Goal: Task Accomplishment & Management: Manage account settings

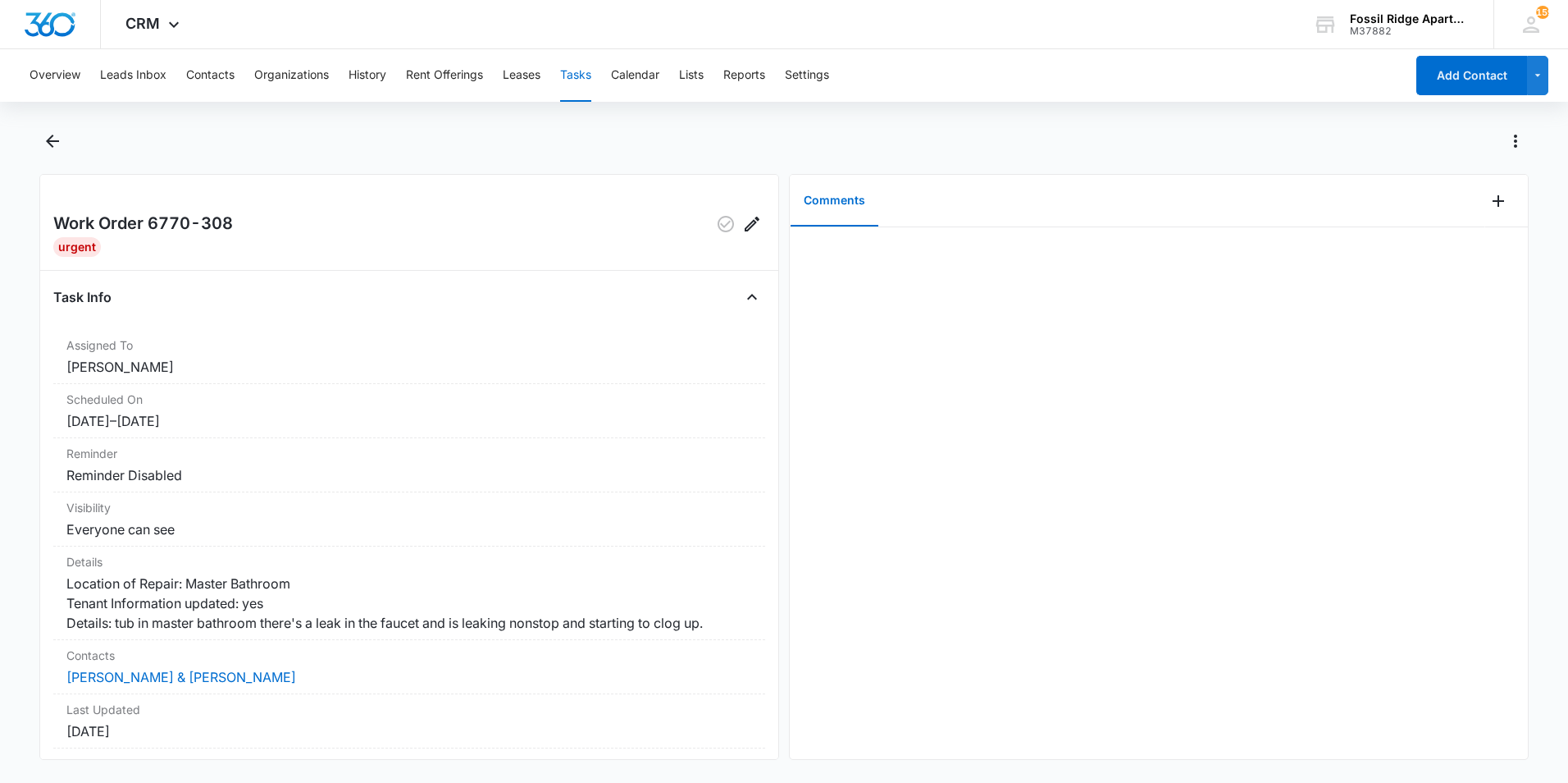
click at [429, 140] on div at bounding box center [801, 141] width 1454 height 27
click at [1498, 202] on button "Add Comment" at bounding box center [1498, 201] width 27 height 27
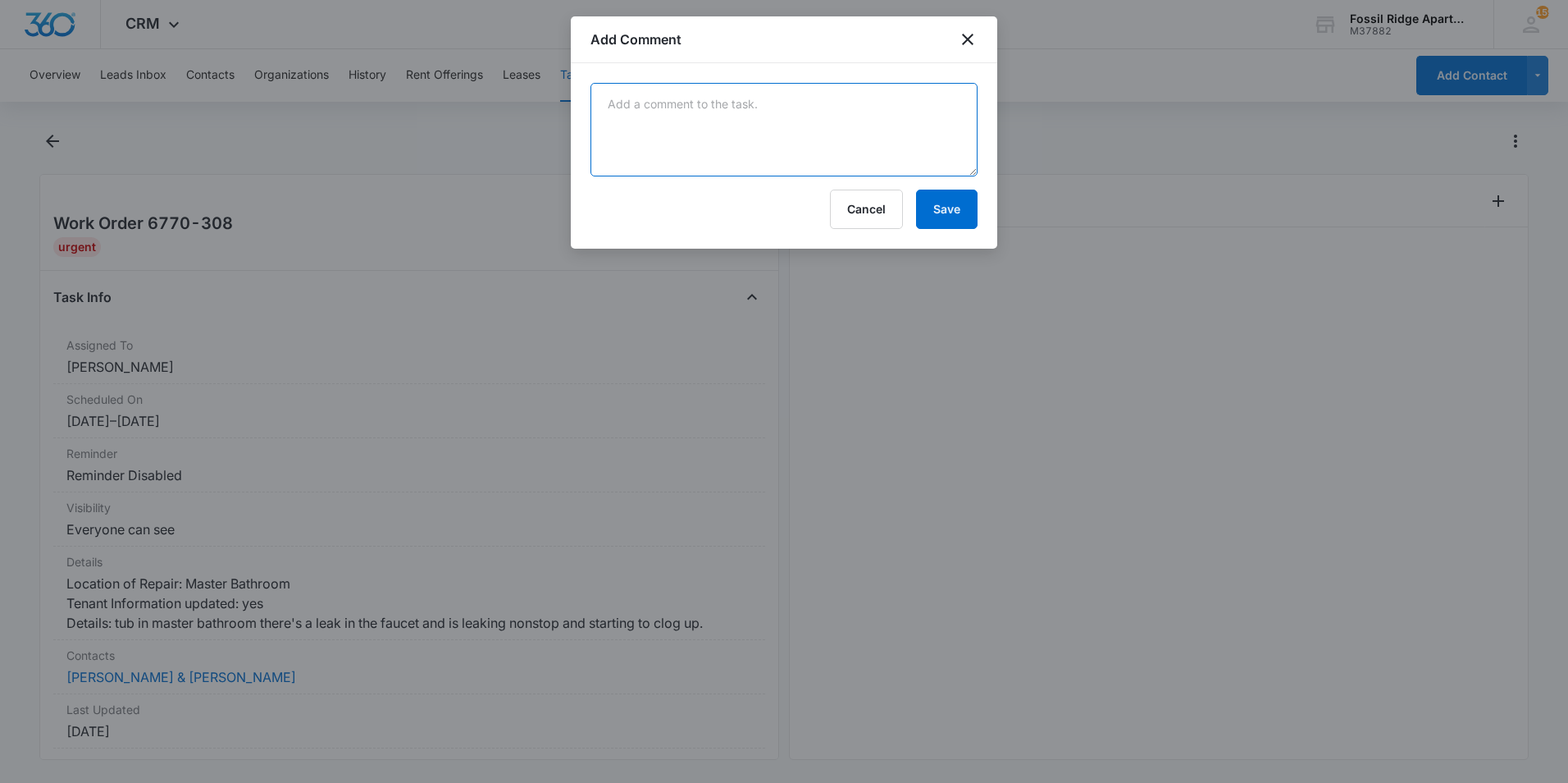
click at [918, 135] on textarea at bounding box center [784, 130] width 387 height 94
type textarea "Removed hair from the clogged drain. I also replaced the tub divertor and tub c…"
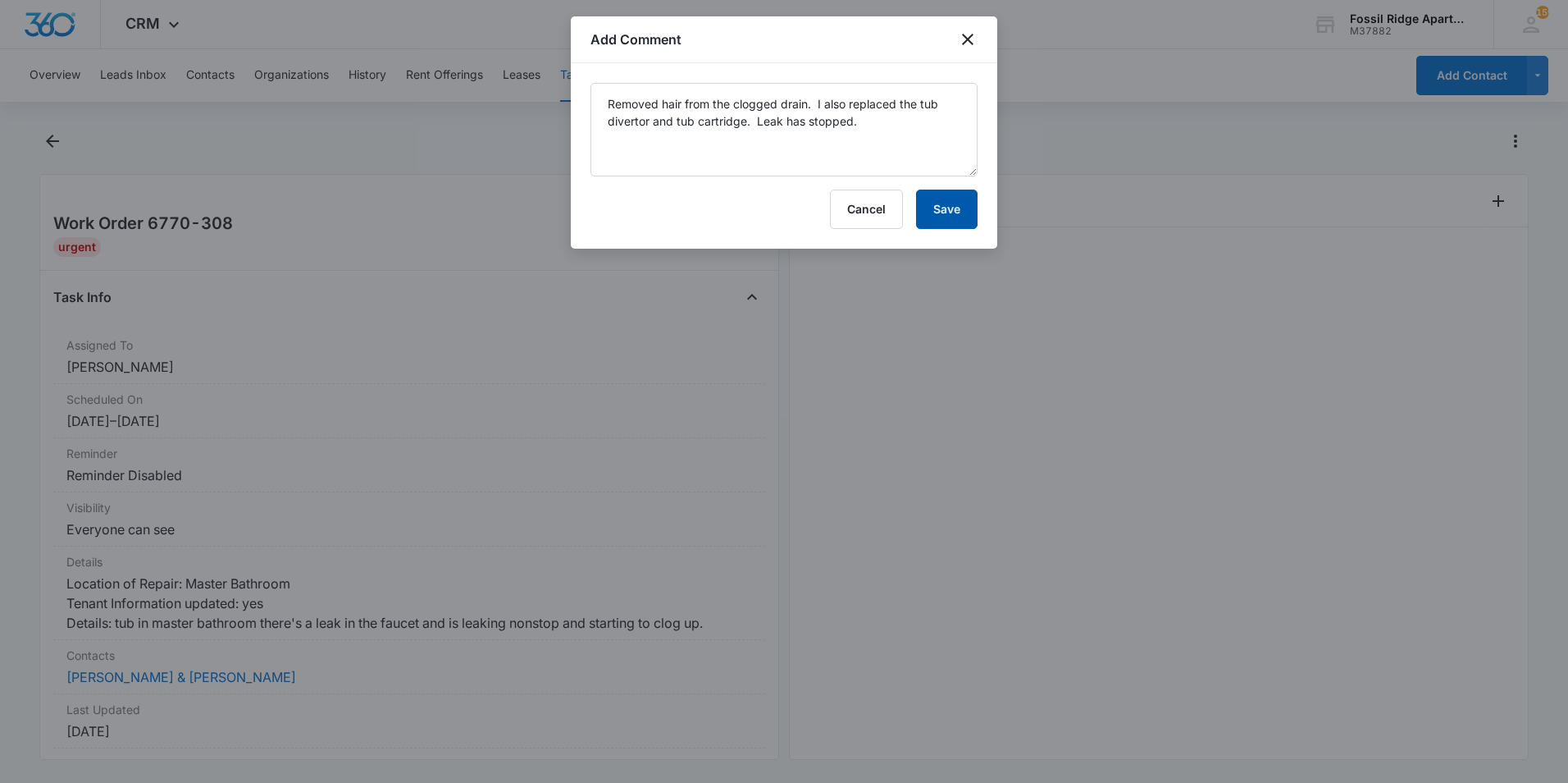
click at [932, 207] on button "Save" at bounding box center [946, 209] width 61 height 39
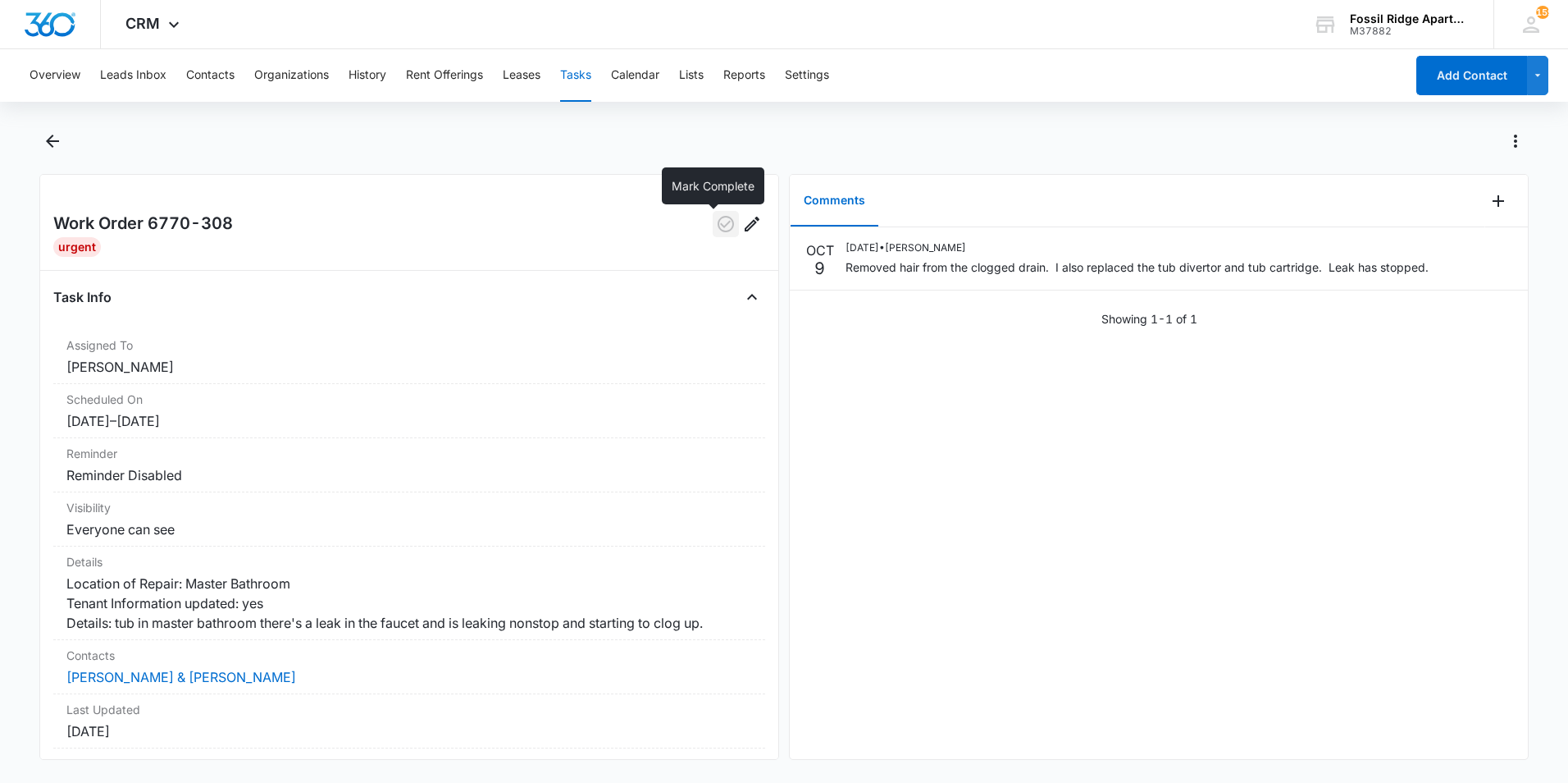
click at [717, 236] on button "button" at bounding box center [726, 224] width 27 height 27
click at [54, 138] on icon "Back" at bounding box center [52, 141] width 19 height 19
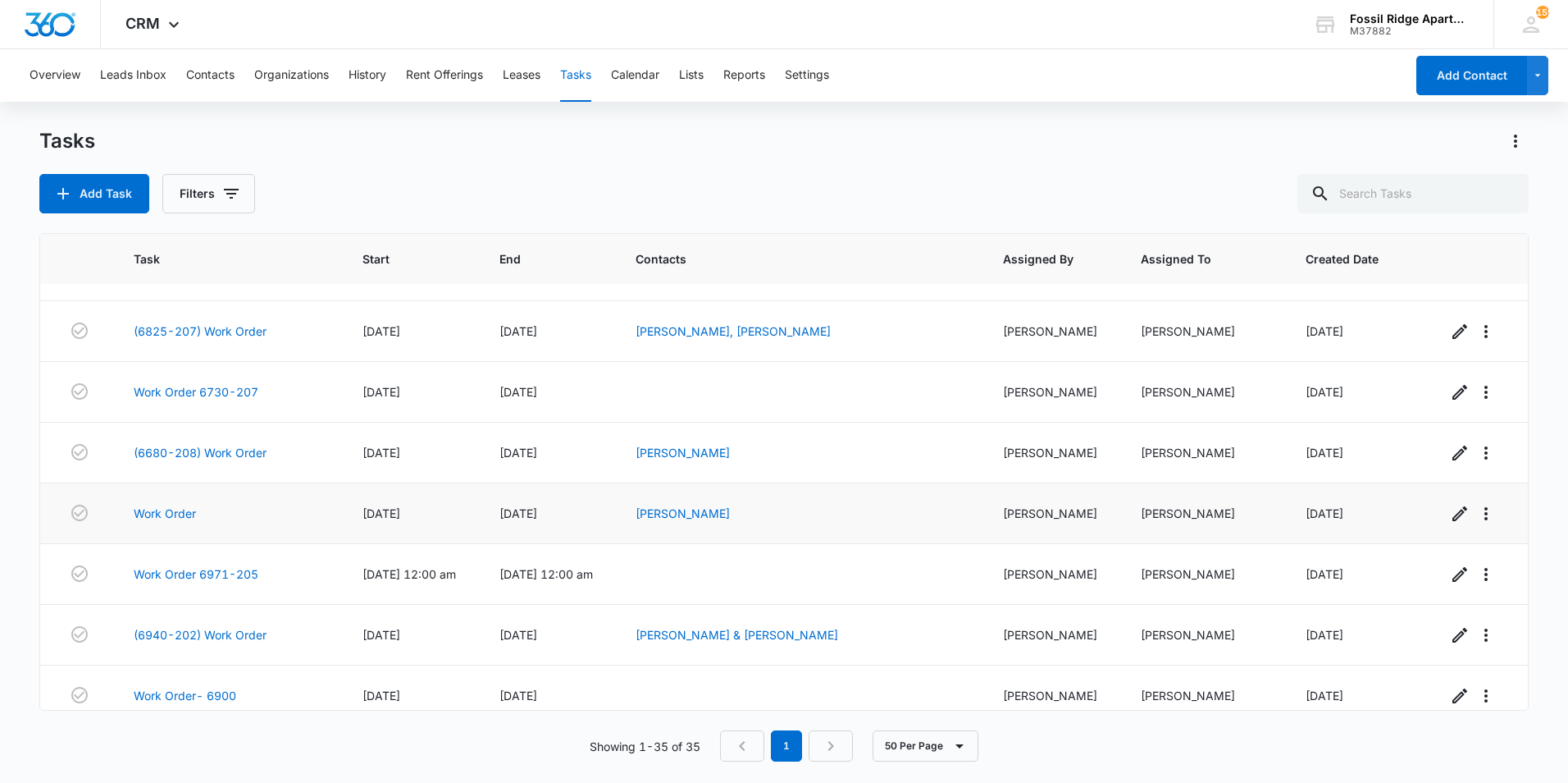
scroll to position [1699, 0]
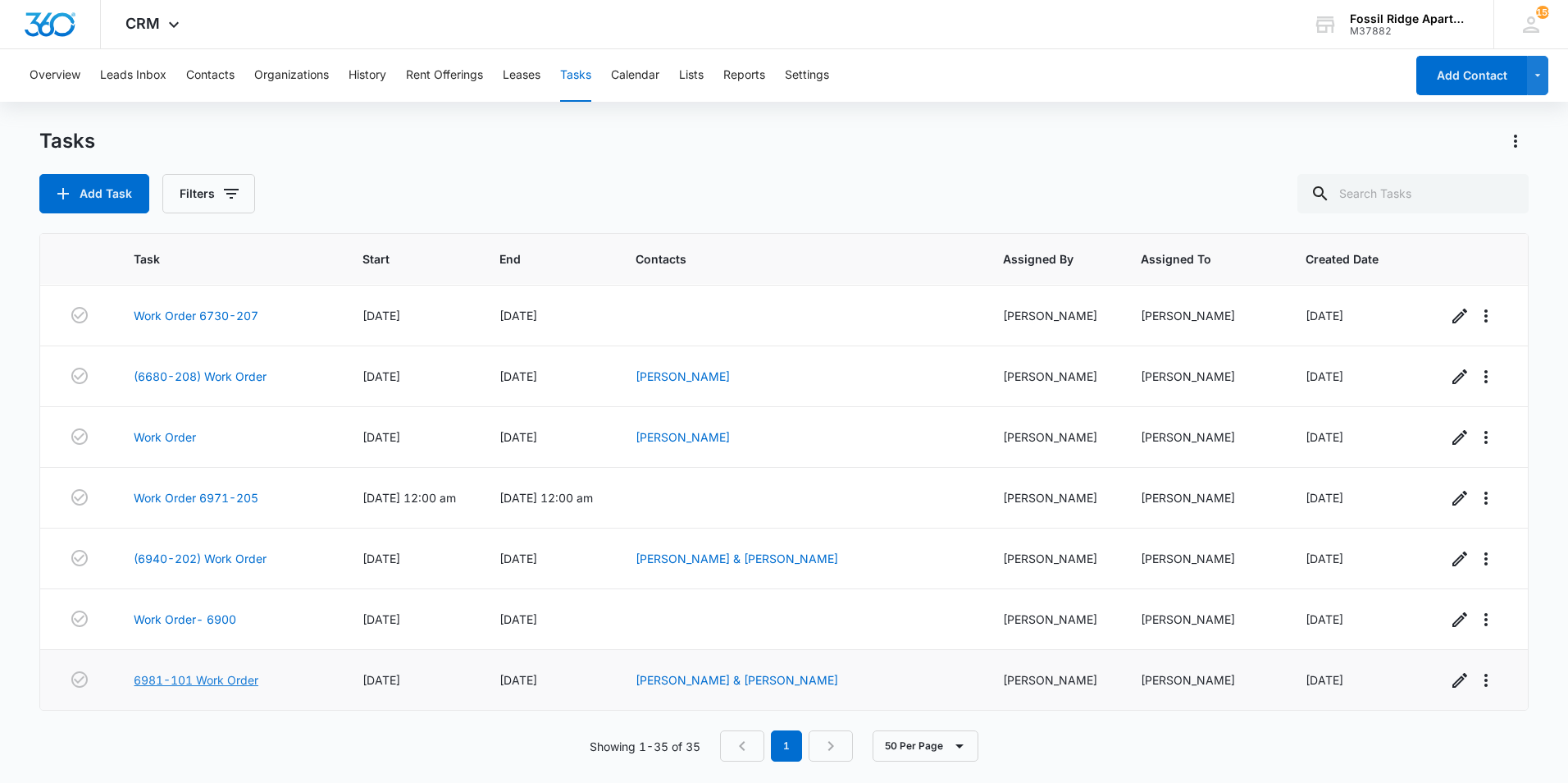
click at [168, 681] on link "6981-101 Work Order" at bounding box center [196, 679] width 125 height 17
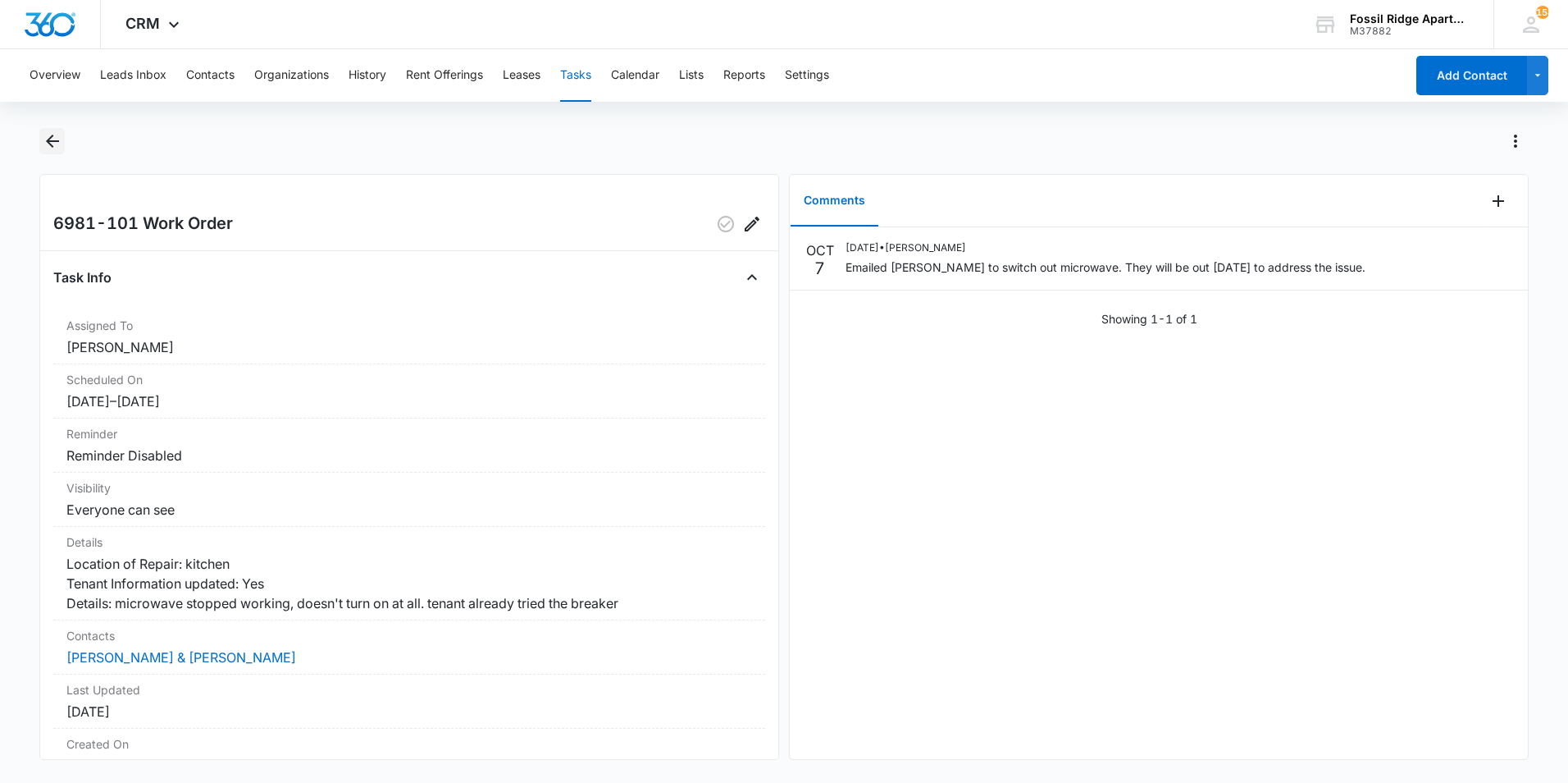
click at [49, 128] on button "Back" at bounding box center [51, 141] width 26 height 27
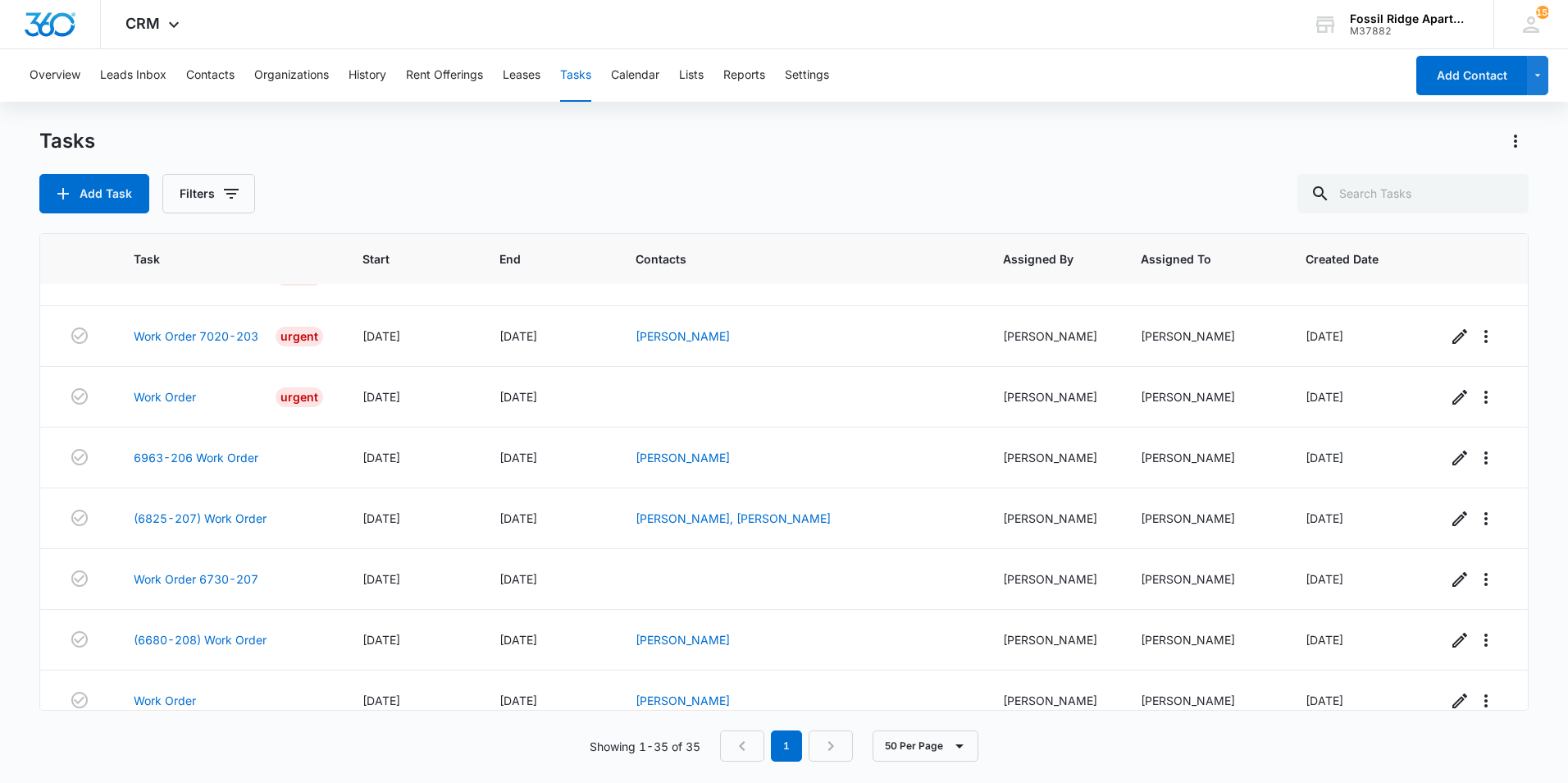
scroll to position [1699, 0]
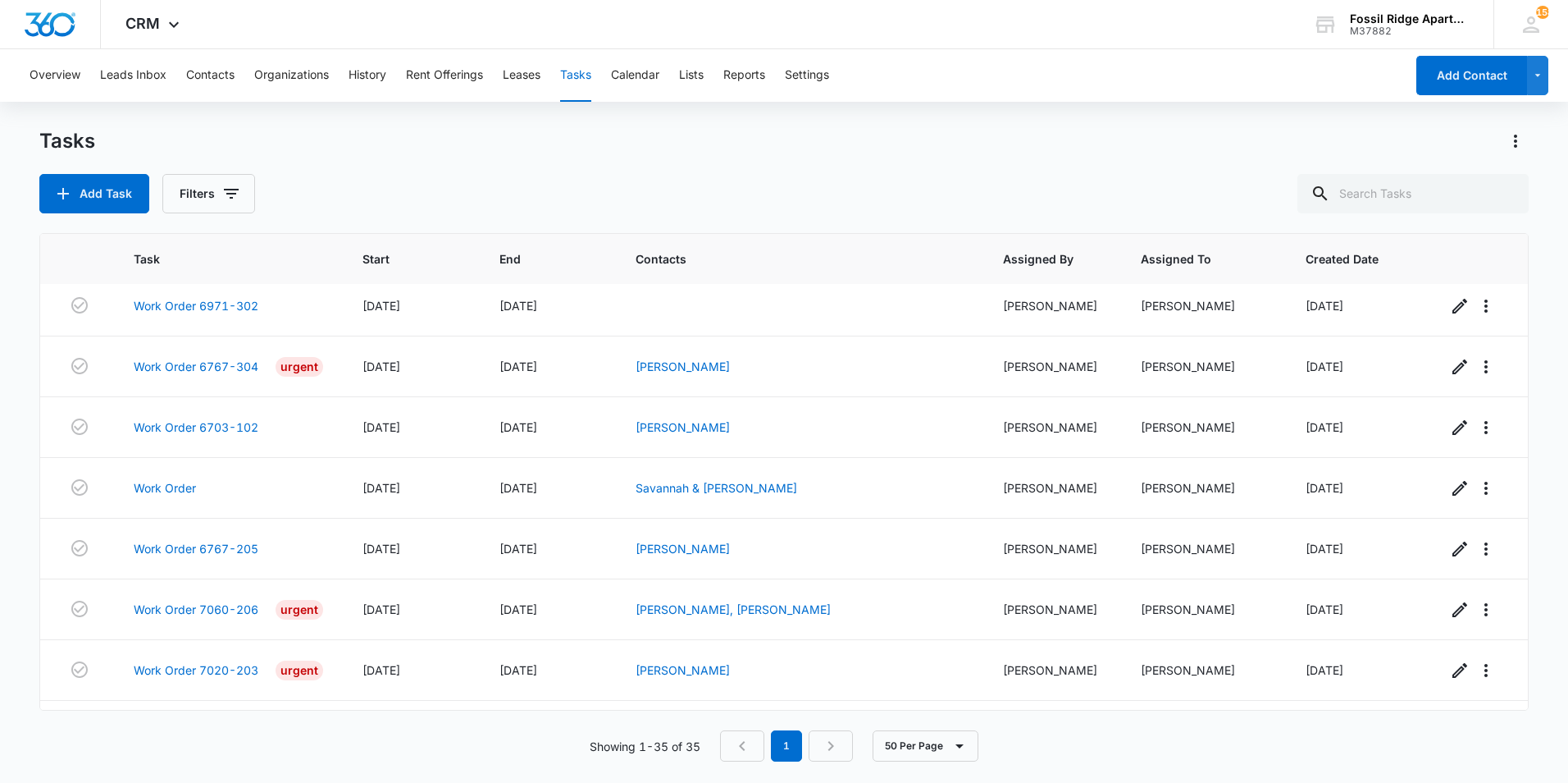
scroll to position [1699, 0]
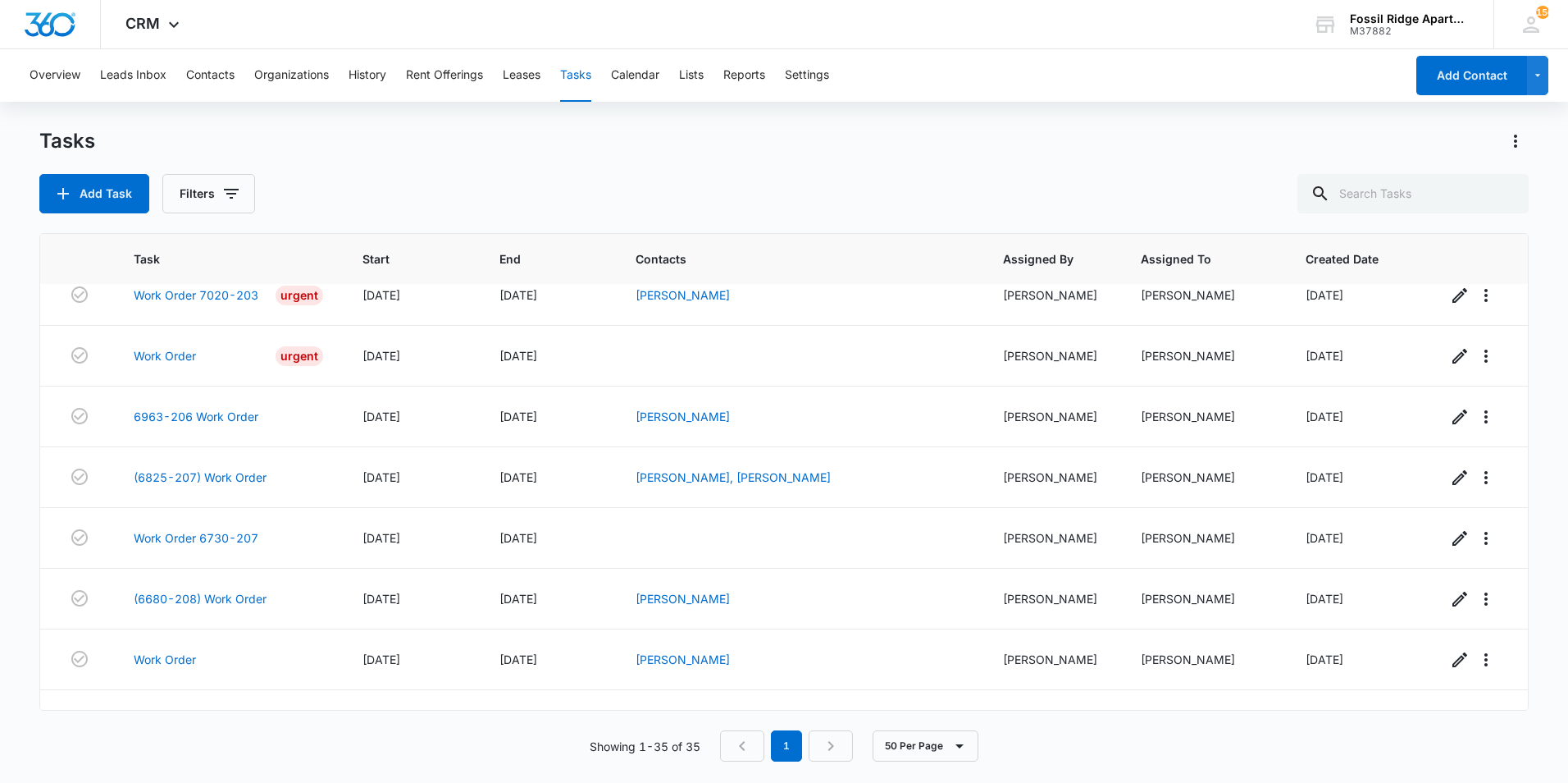
scroll to position [1699, 0]
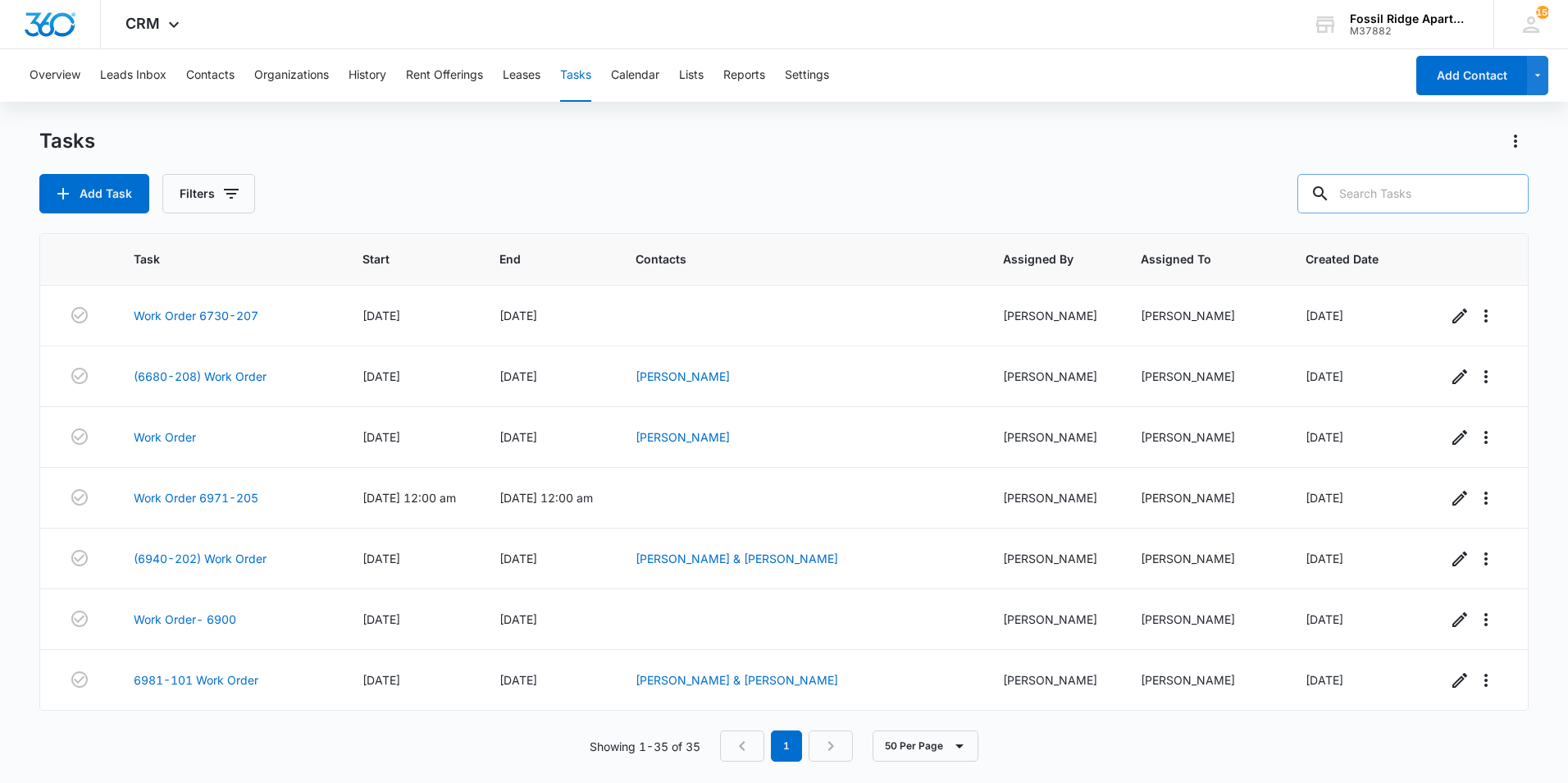
click at [1379, 186] on input "text" at bounding box center [1412, 193] width 231 height 39
type input "6770-308"
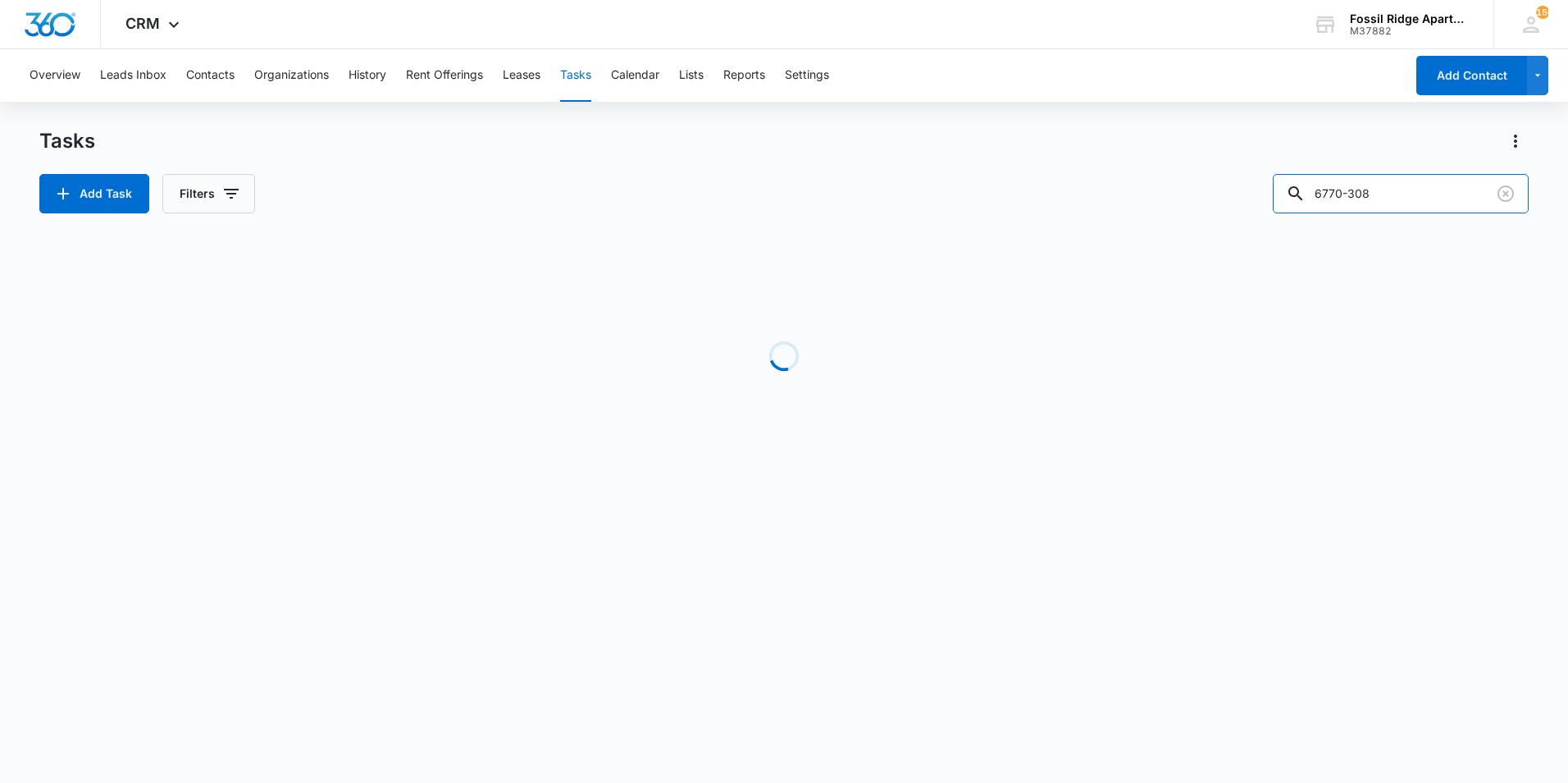
scroll to position [0, 0]
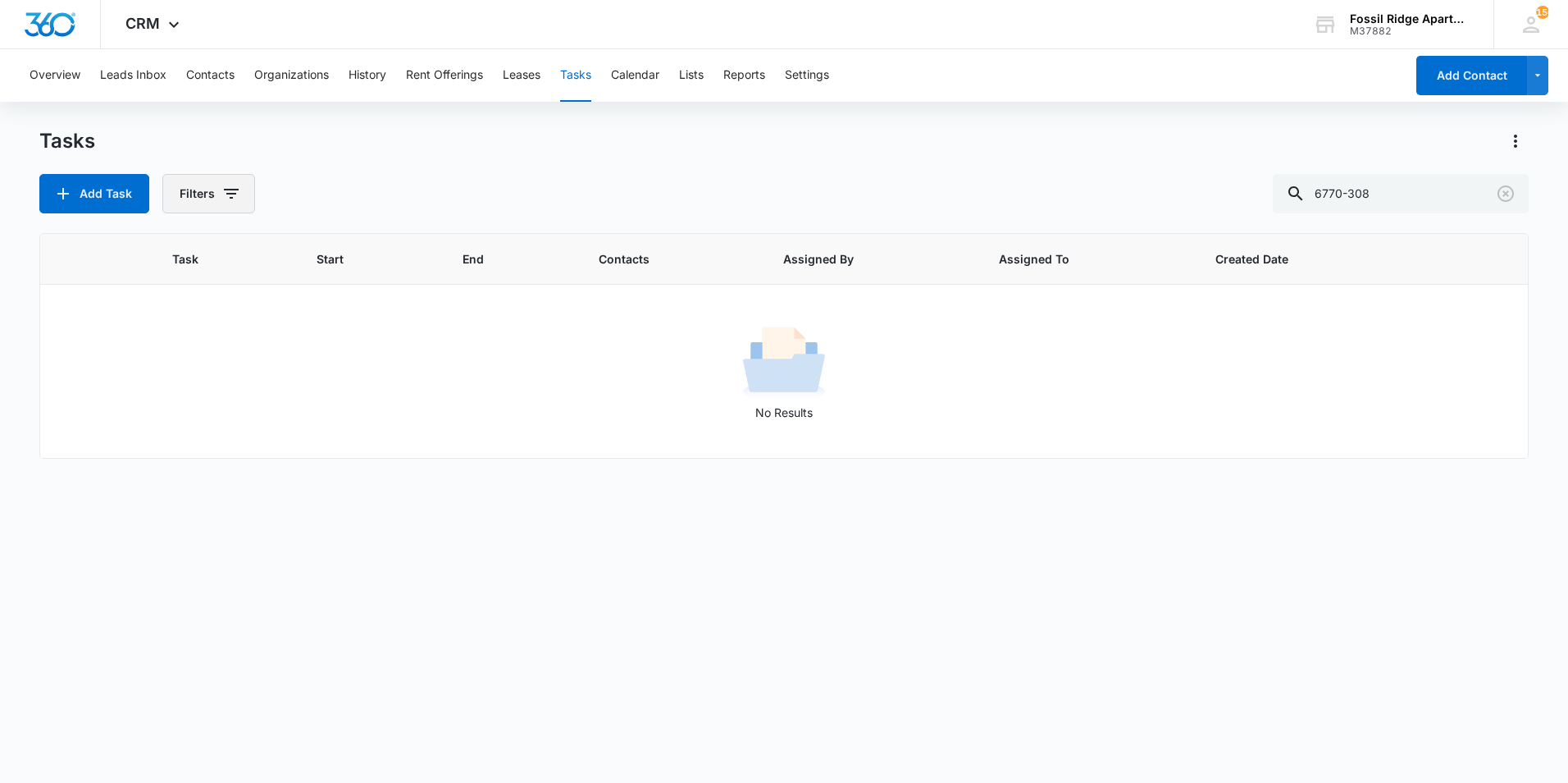
click at [212, 192] on button "Filters" at bounding box center [208, 193] width 93 height 39
click at [233, 396] on label "Complete" at bounding box center [276, 390] width 189 height 17
click at [183, 391] on input "Complete" at bounding box center [182, 390] width 1 height 1
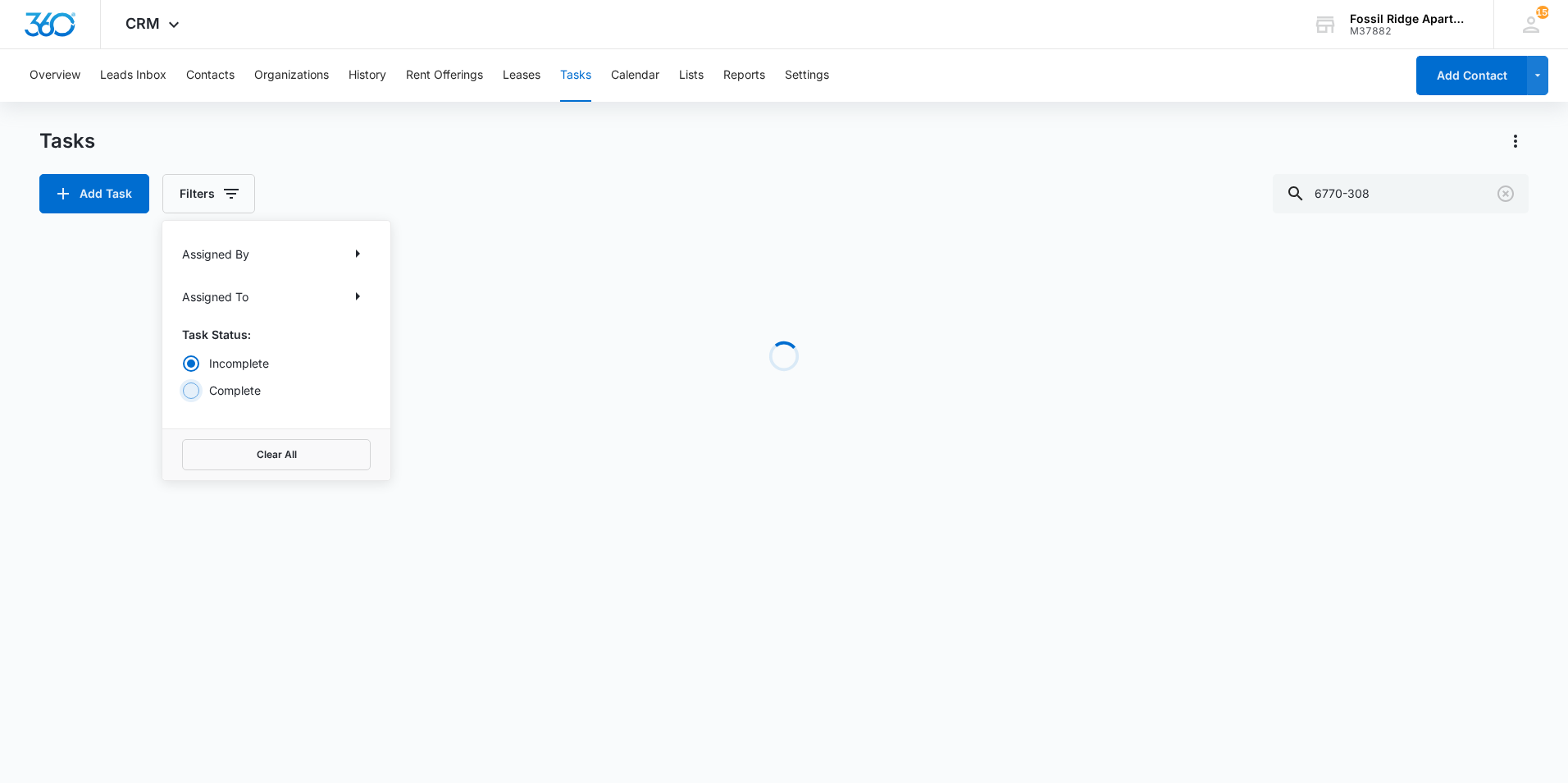
radio input "false"
radio input "true"
click at [552, 159] on div "Tasks Add Task Filters Assigned By Assigned To Task Status: Incomplete Complete…" at bounding box center [784, 170] width 1489 height 85
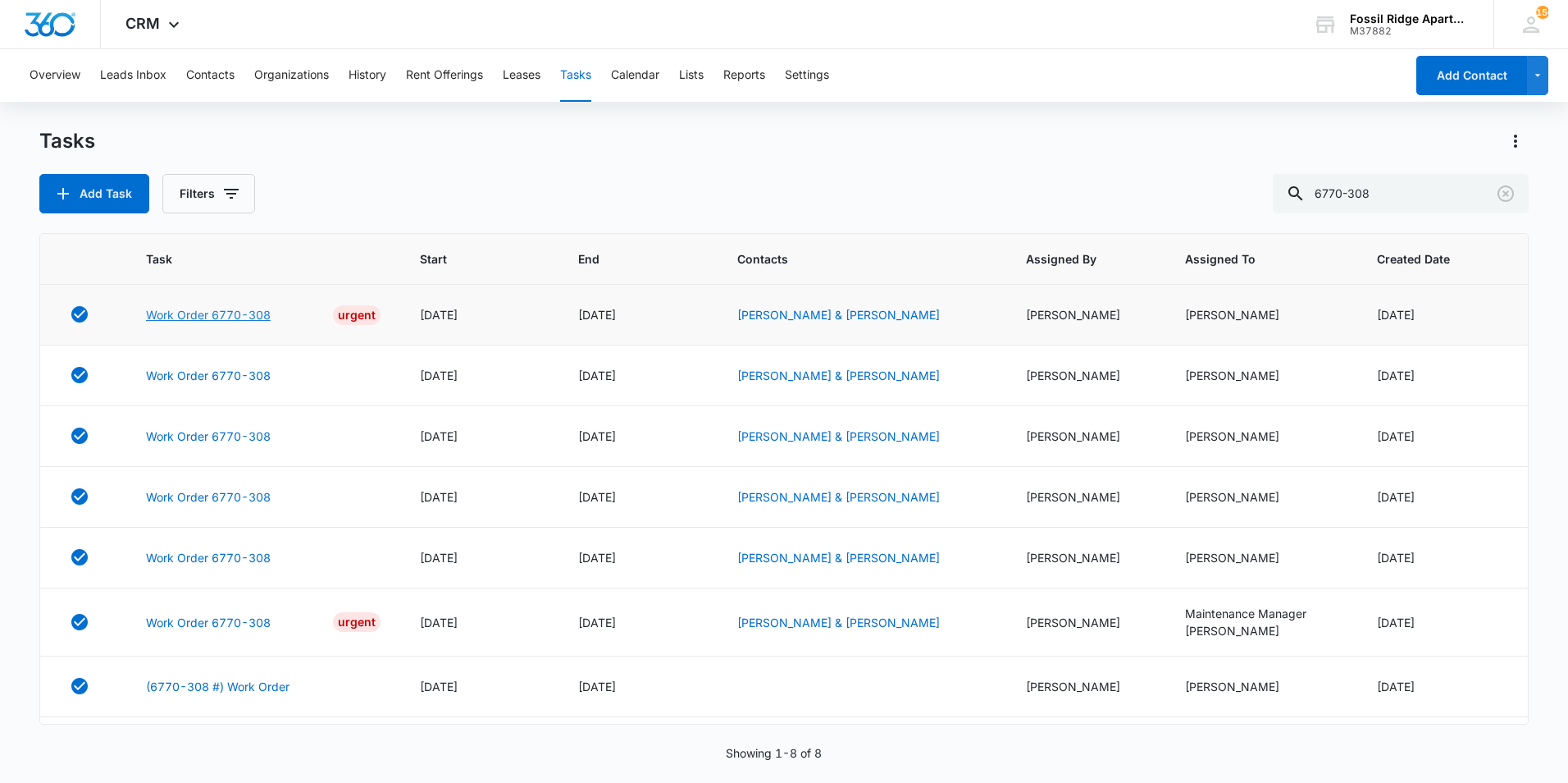
click at [198, 316] on link "Work Order 6770-308" at bounding box center [208, 314] width 125 height 17
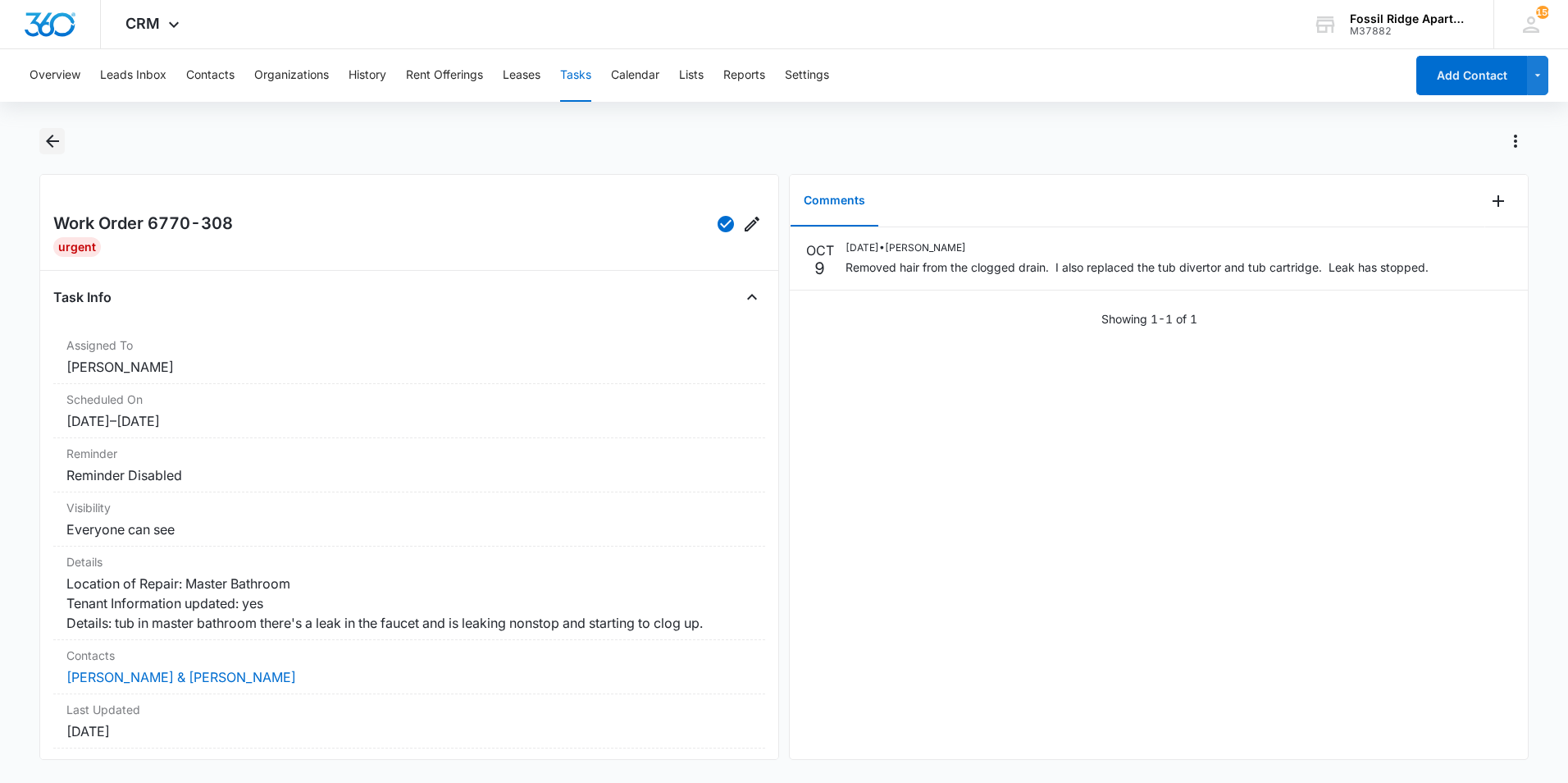
click at [53, 142] on icon "Back" at bounding box center [52, 141] width 13 height 13
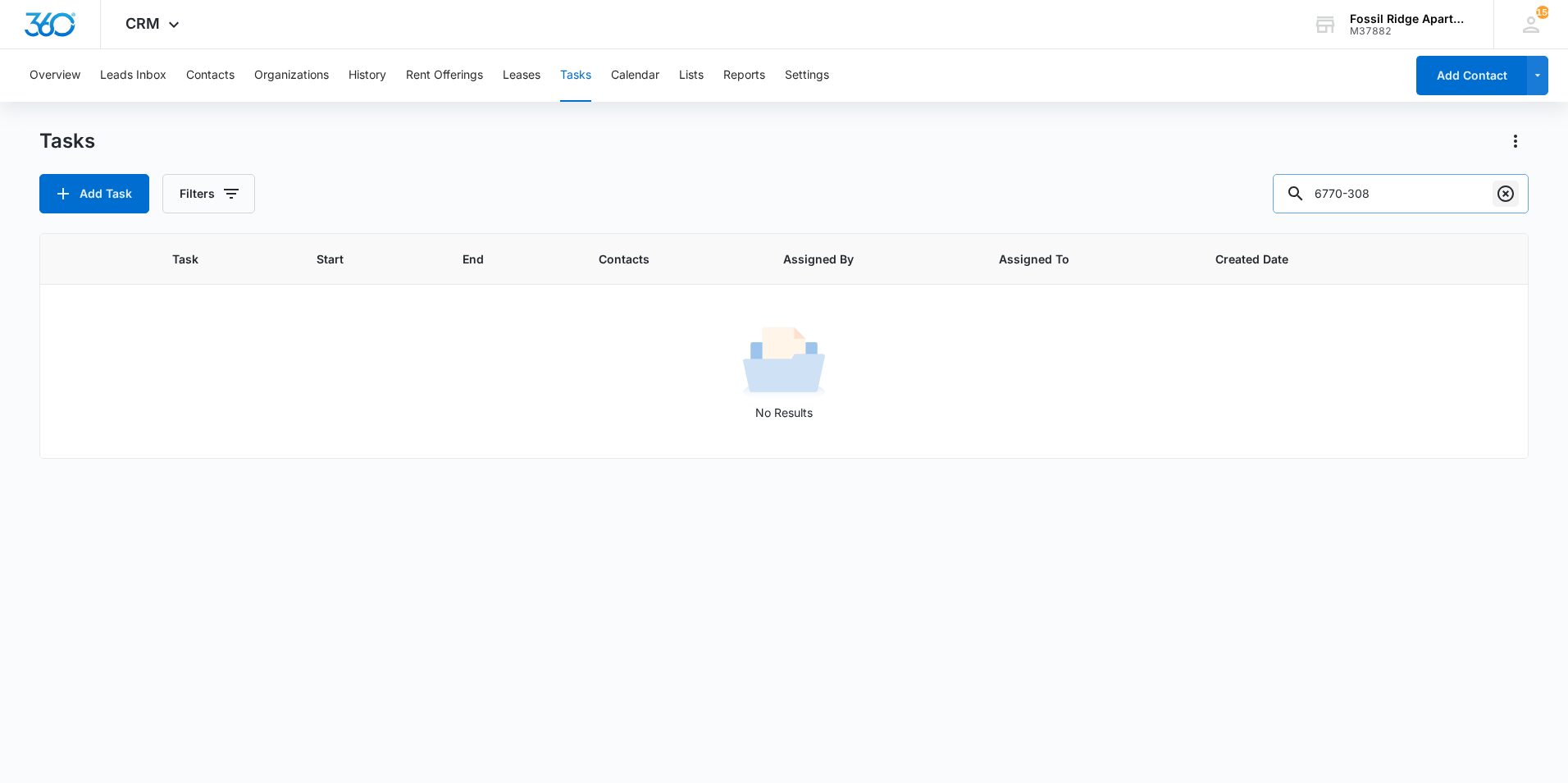
click at [1502, 190] on icon "Clear" at bounding box center [1505, 193] width 19 height 19
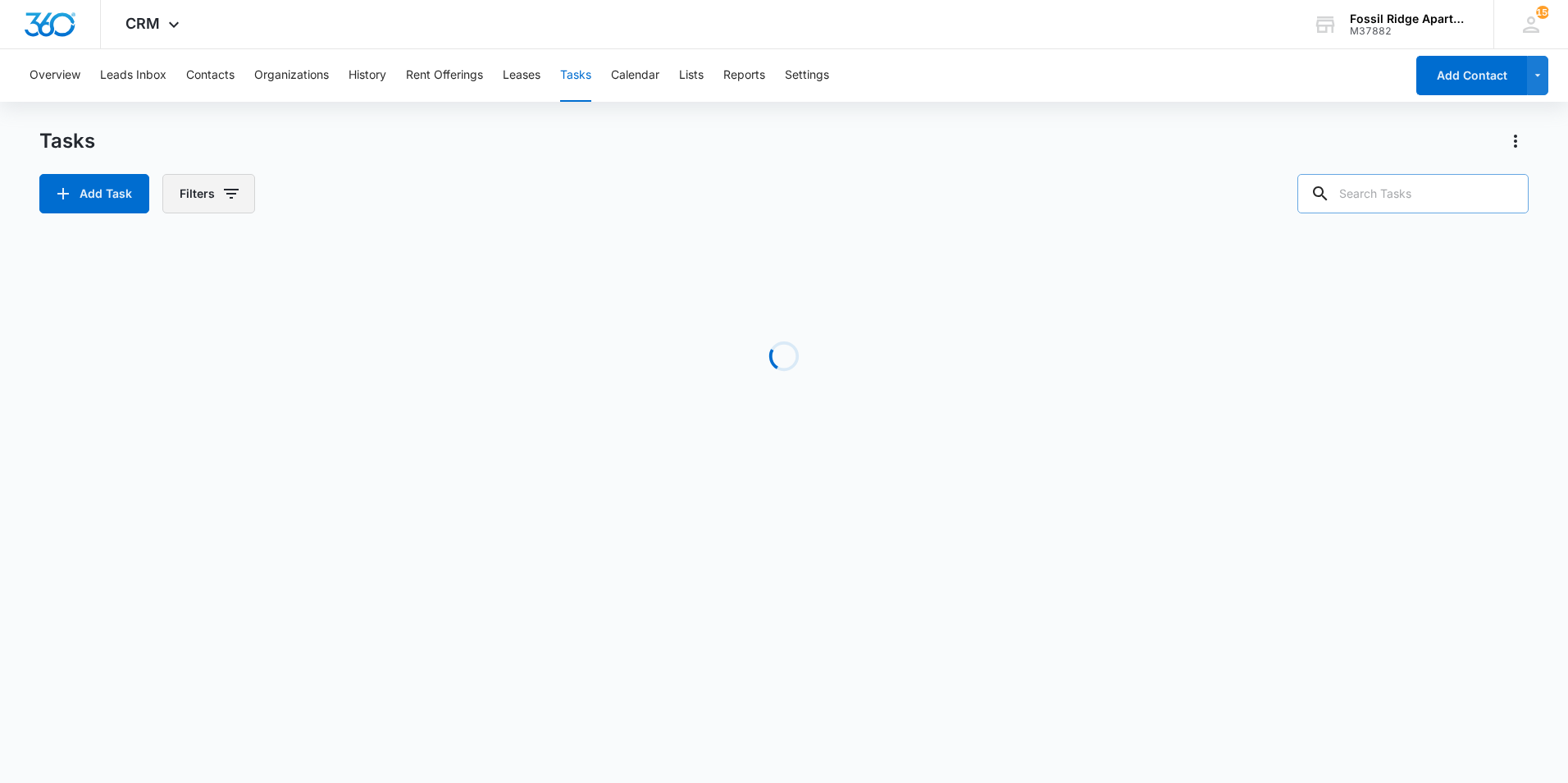
click at [221, 197] on icon "button" at bounding box center [231, 193] width 19 height 19
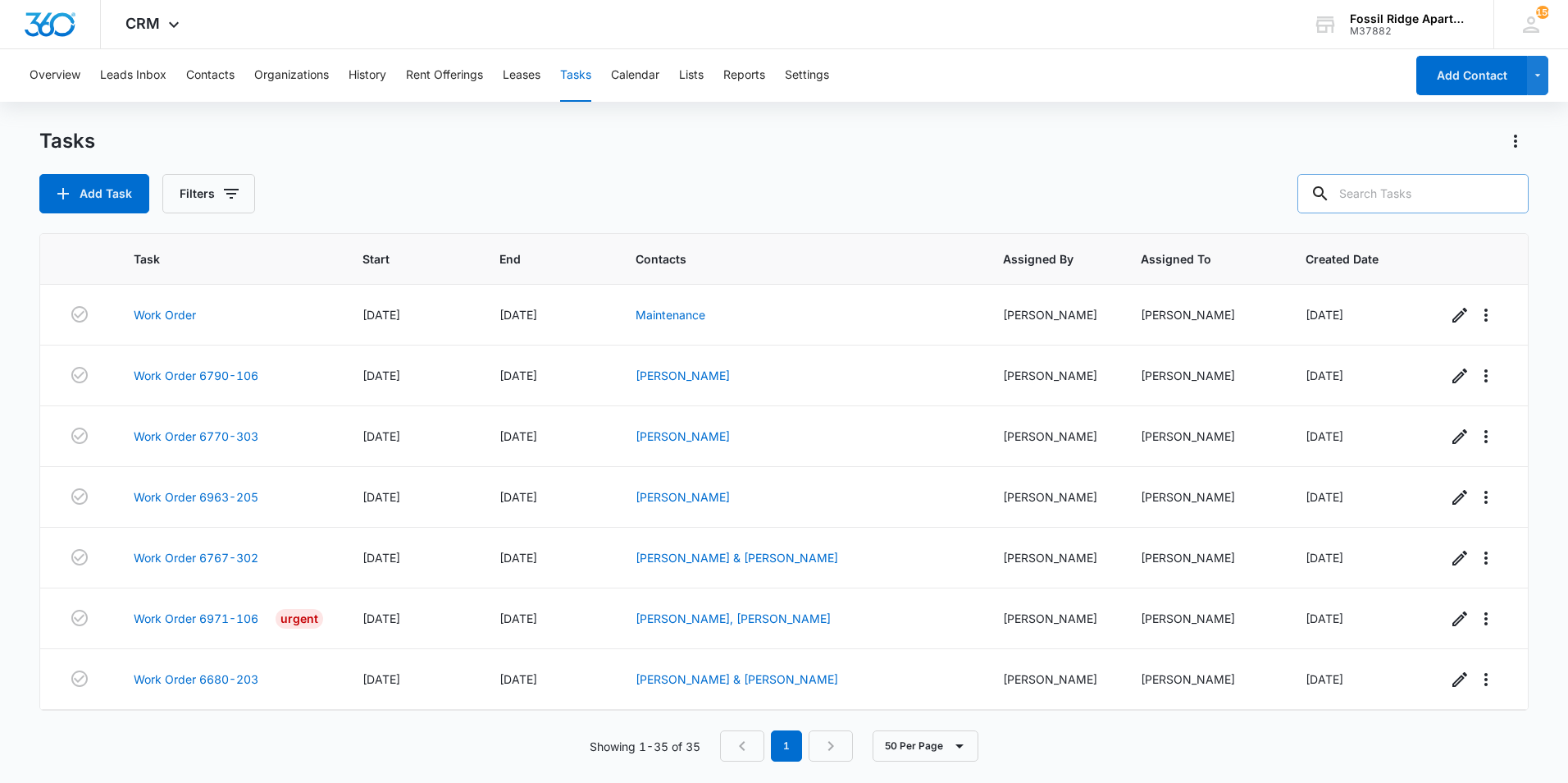
click at [431, 159] on div "Tasks Add Task Filters" at bounding box center [784, 170] width 1489 height 85
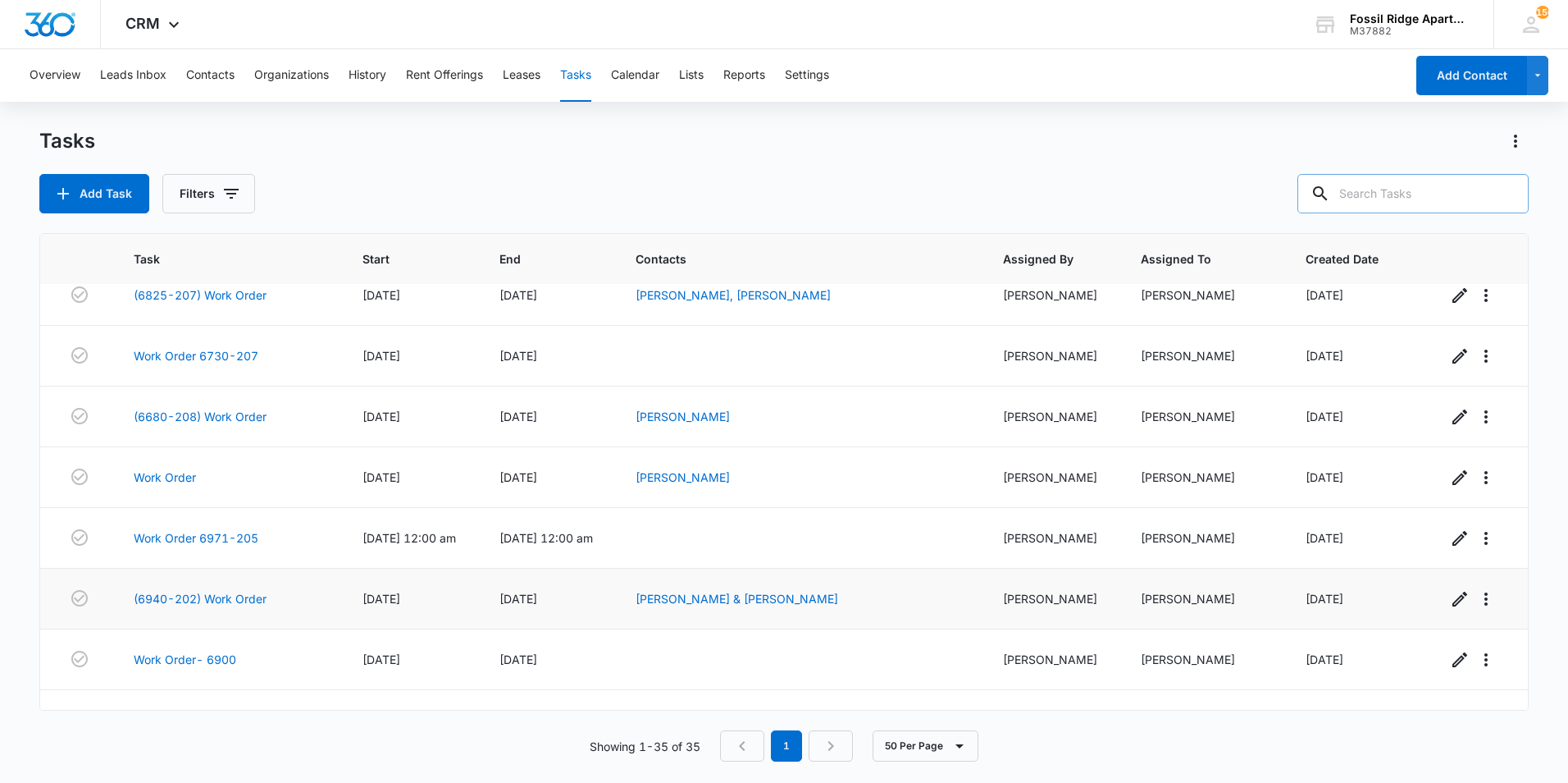
scroll to position [1699, 0]
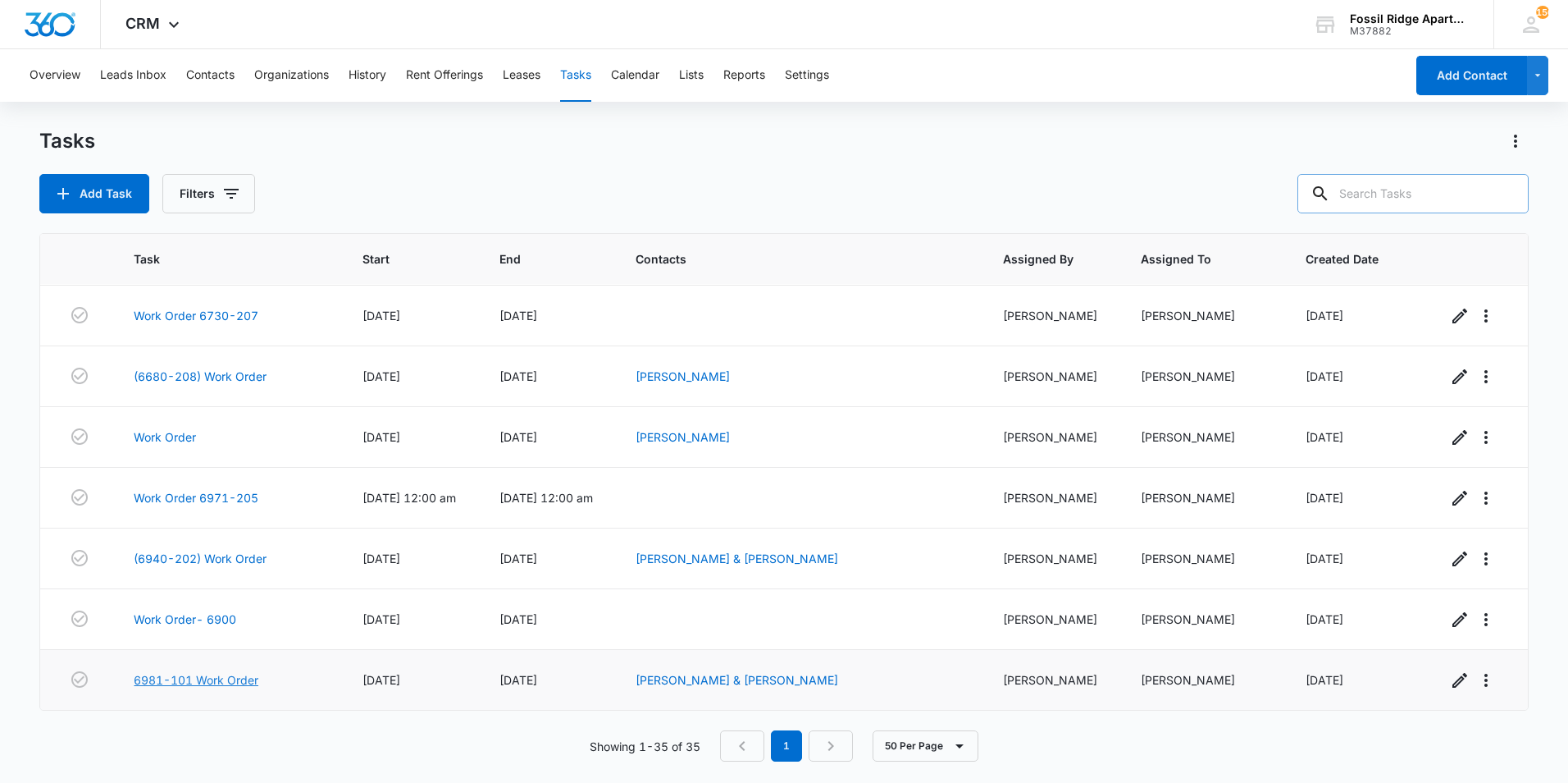
click at [248, 678] on link "6981-101 Work Order" at bounding box center [196, 679] width 125 height 17
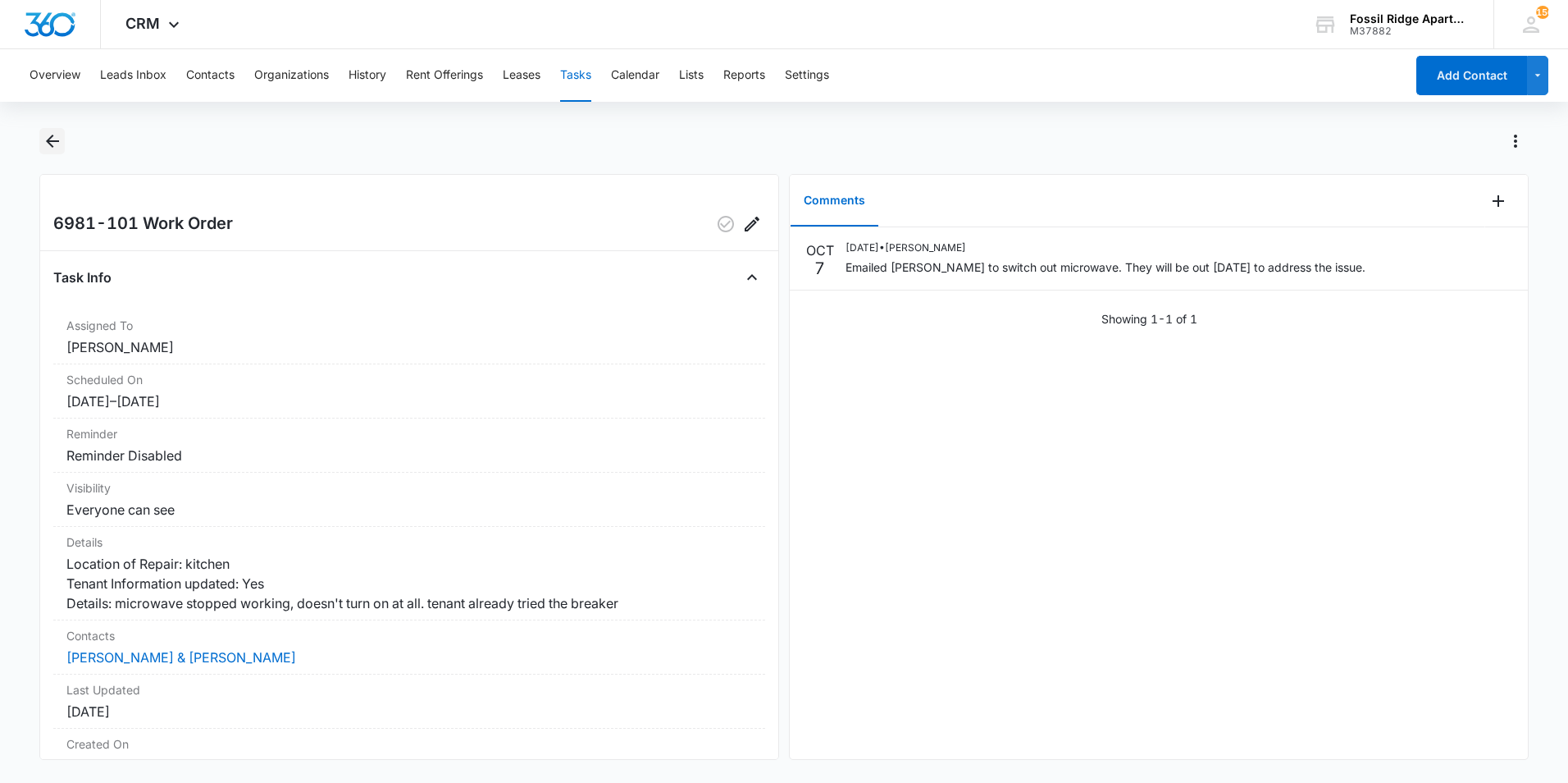
click at [55, 130] on button "Back" at bounding box center [51, 141] width 26 height 27
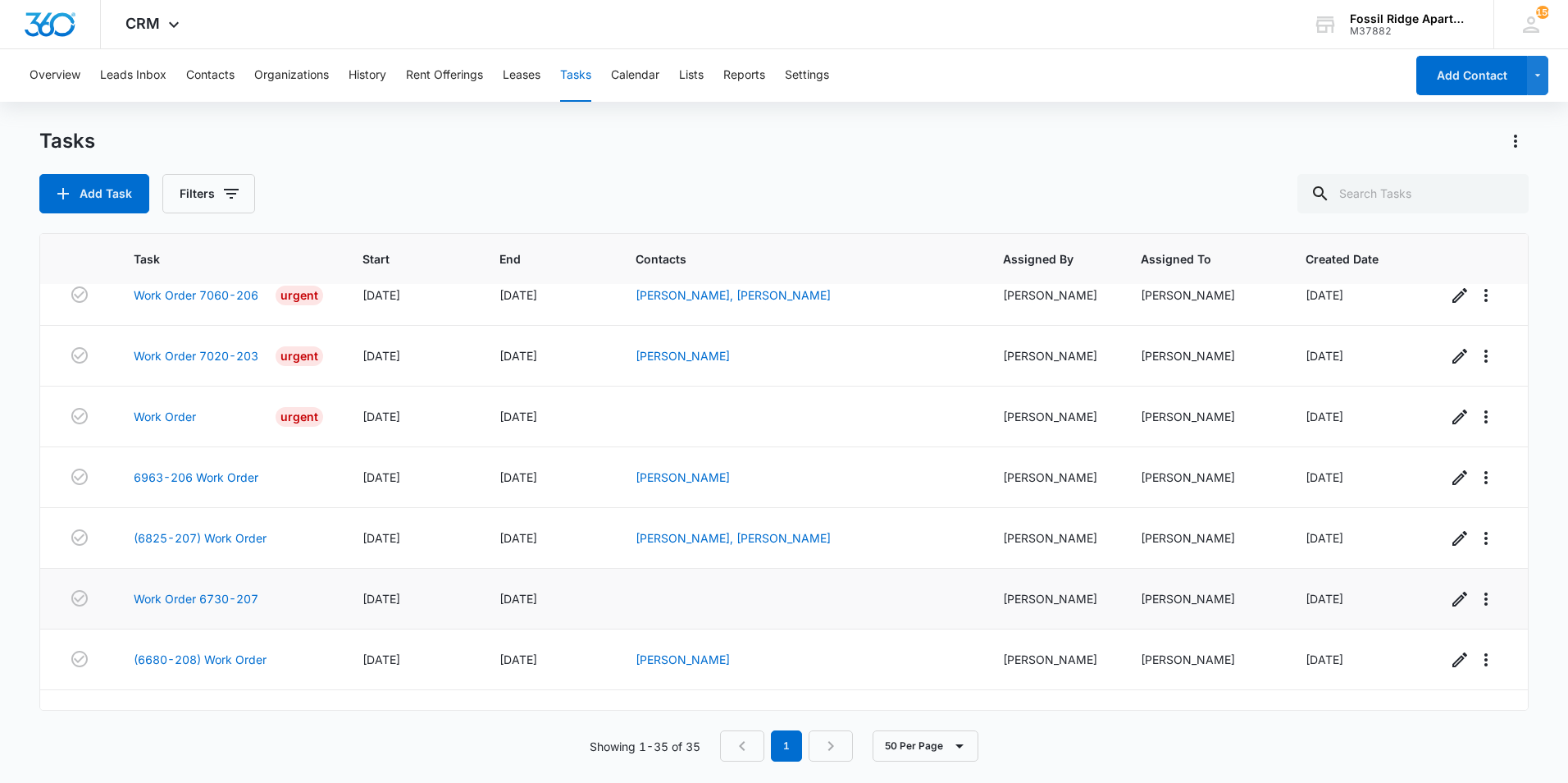
scroll to position [1699, 0]
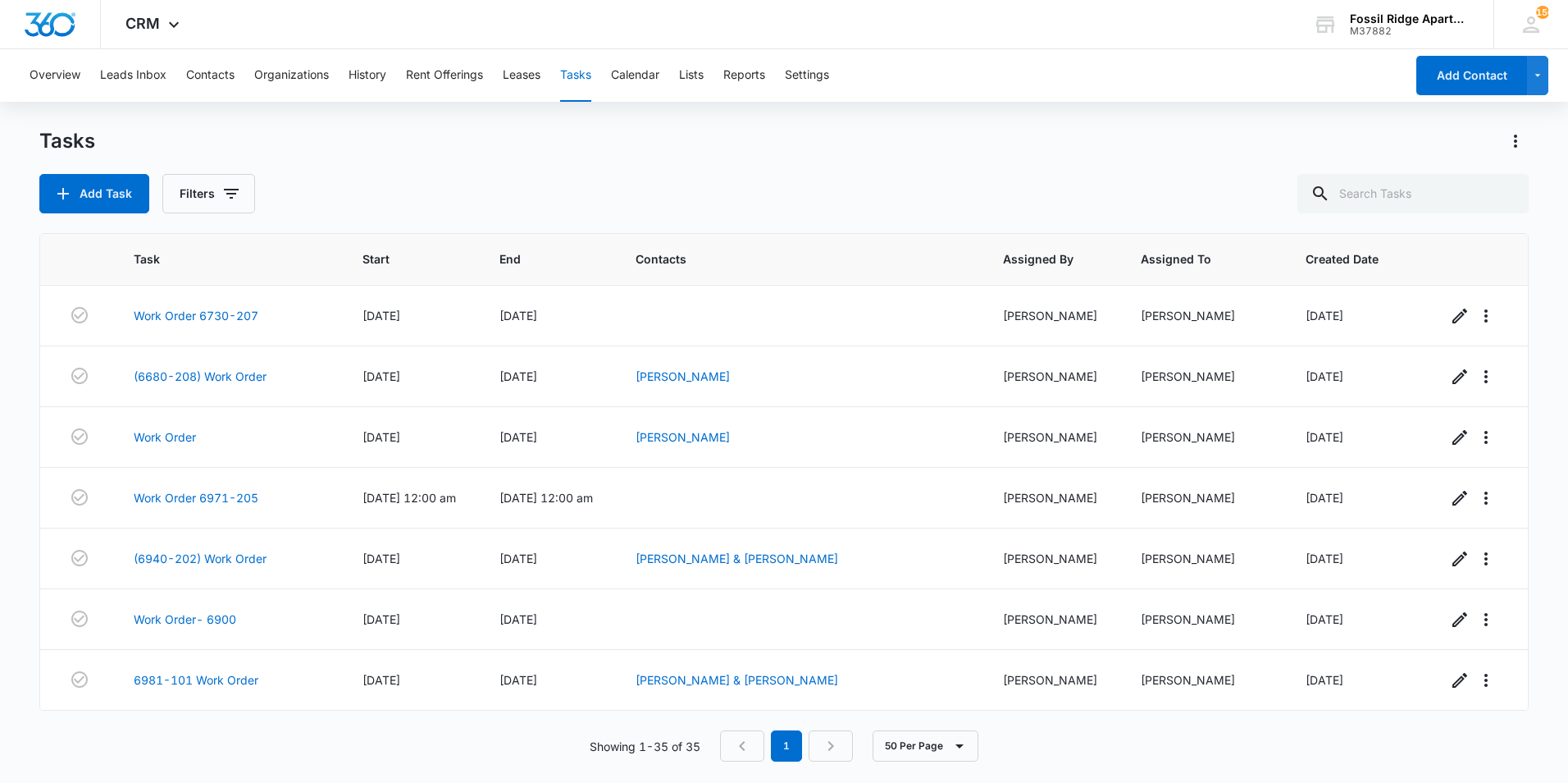
click at [402, 123] on div "Overview Leads Inbox Contacts Organizations History Rent Offerings Leases Tasks…" at bounding box center [784, 415] width 1568 height 732
